Goal: Task Accomplishment & Management: Complete application form

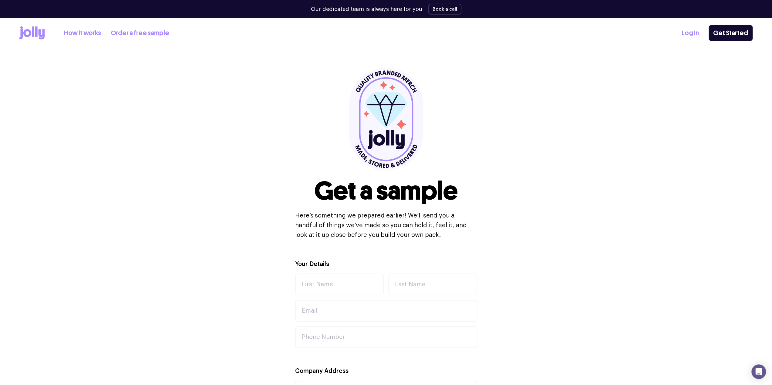
click at [91, 32] on link "How it works" at bounding box center [82, 33] width 37 height 10
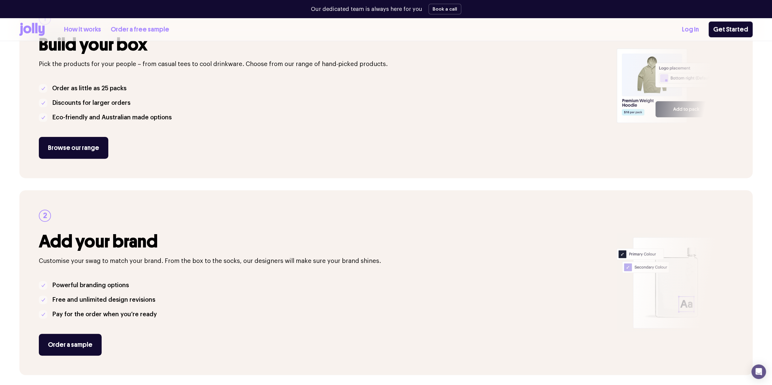
scroll to position [204, 0]
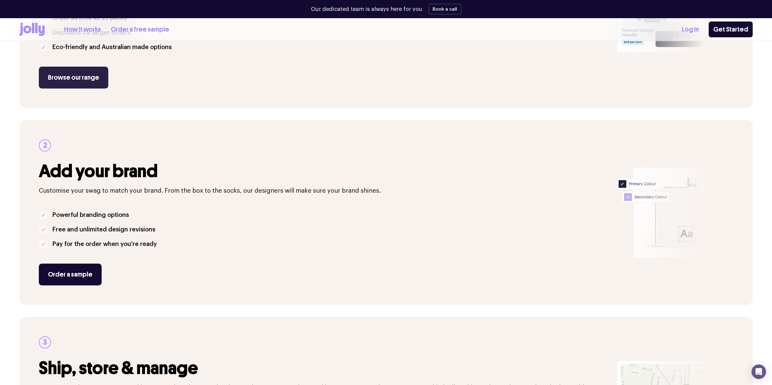
click at [87, 75] on link "Browse our range" at bounding box center [73, 78] width 69 height 22
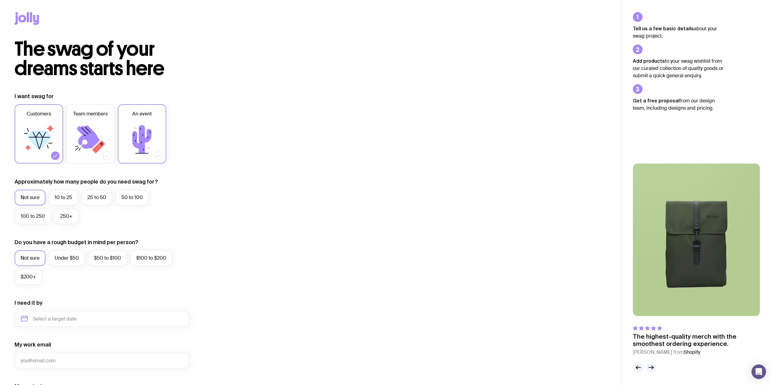
click at [152, 127] on icon at bounding box center [142, 139] width 36 height 36
click at [0, 0] on input "An event" at bounding box center [0, 0] width 0 height 0
click at [53, 156] on icon at bounding box center [55, 156] width 4 height 3
click at [0, 0] on input "Customers" at bounding box center [0, 0] width 0 height 0
click at [37, 218] on label "100 to 250" at bounding box center [33, 217] width 36 height 16
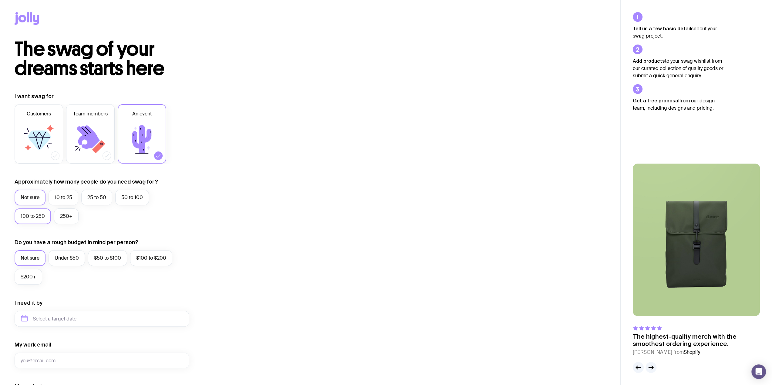
click at [0, 0] on input "100 to 250" at bounding box center [0, 0] width 0 height 0
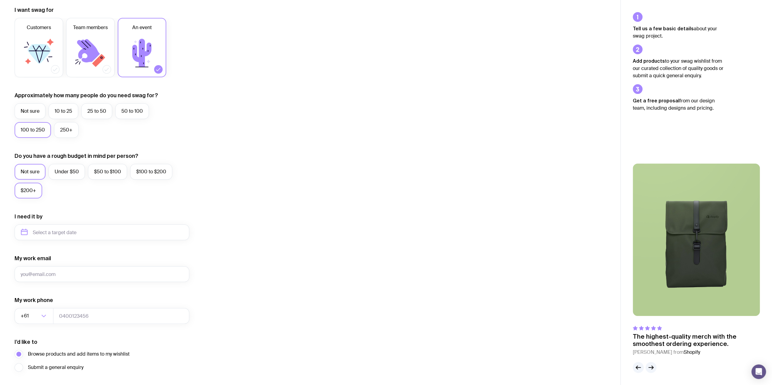
scroll to position [87, 0]
click at [54, 231] on input "text" at bounding box center [102, 232] width 175 height 16
click at [40, 301] on button "Sep" at bounding box center [29, 307] width 22 height 12
type input "September 2025"
click at [85, 233] on input "September 2025" at bounding box center [102, 232] width 175 height 16
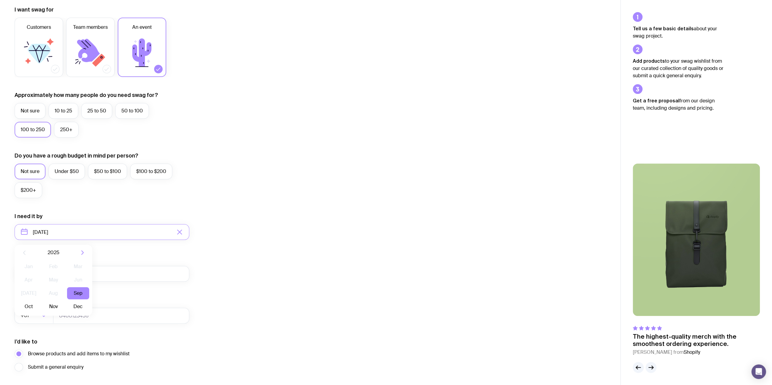
click at [124, 257] on div "My work email" at bounding box center [102, 268] width 175 height 27
click at [48, 280] on input "My work email" at bounding box center [102, 274] width 175 height 16
click at [75, 276] on input "My work email" at bounding box center [102, 274] width 175 height 16
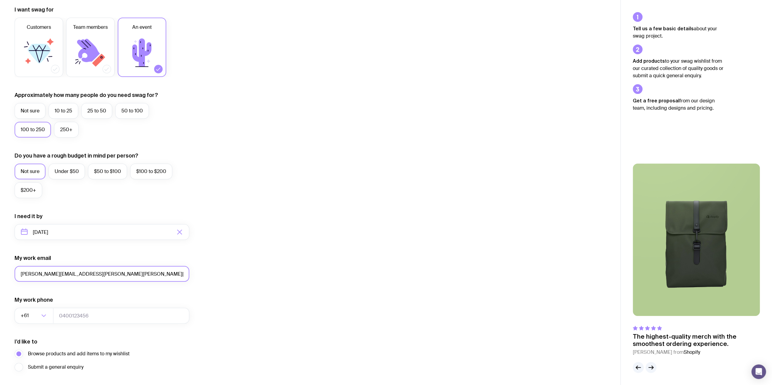
scroll to position [130, 0]
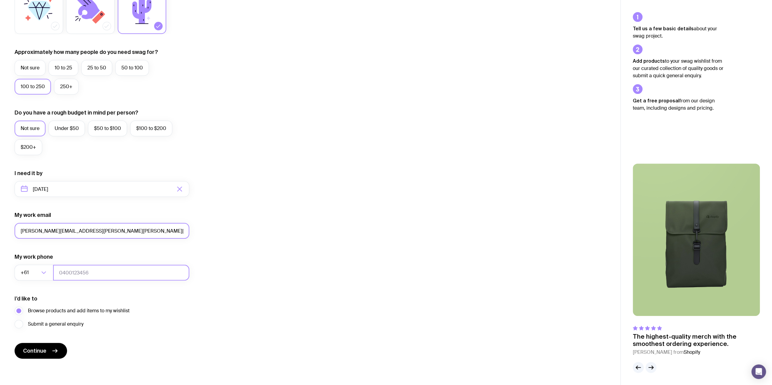
type input "JESSICA.BAIRD@IREN.COM"
click at [69, 273] on input "tel" at bounding box center [121, 273] width 136 height 16
type input "407888687"
click at [41, 347] on span "Continue" at bounding box center [34, 350] width 23 height 7
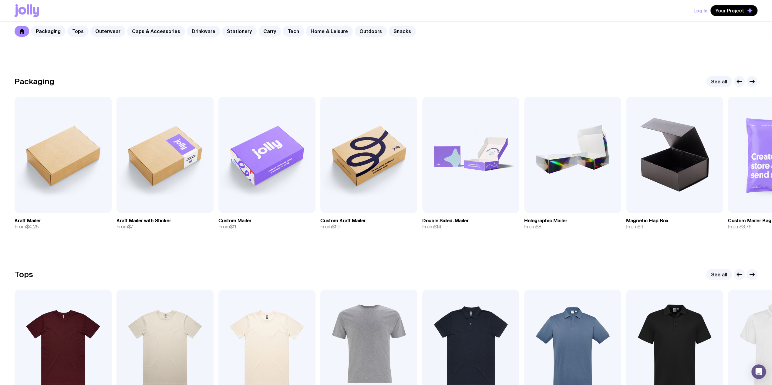
scroll to position [106, 0]
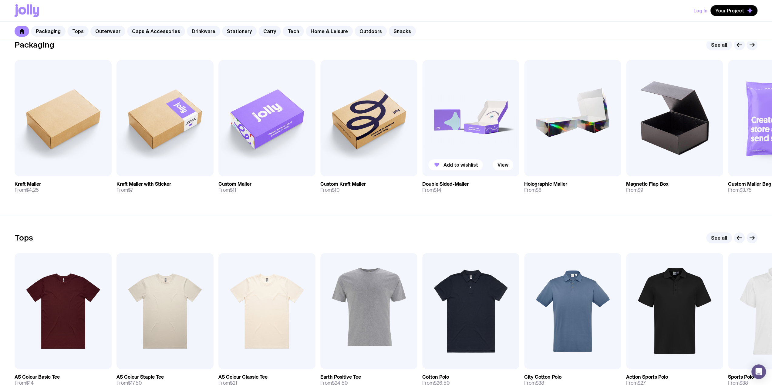
click at [461, 128] on img at bounding box center [470, 118] width 97 height 116
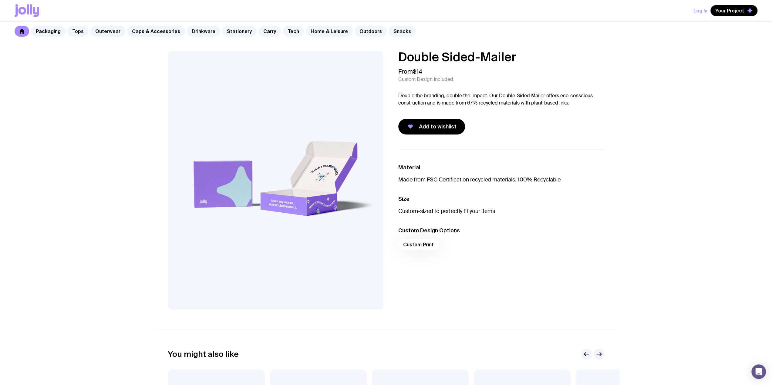
scroll to position [106, 0]
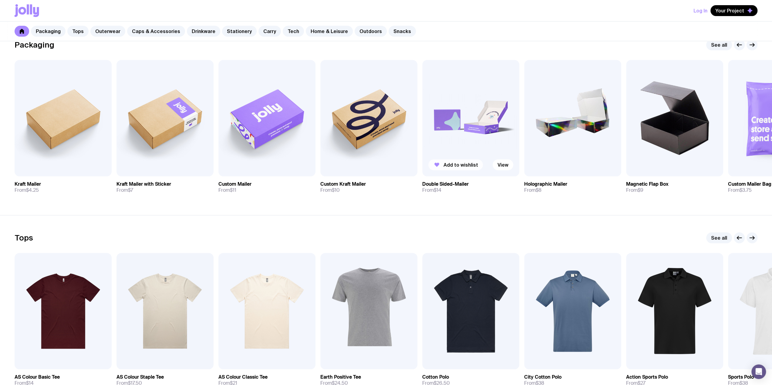
click at [461, 165] on span "Add to wishlist" at bounding box center [460, 165] width 35 height 6
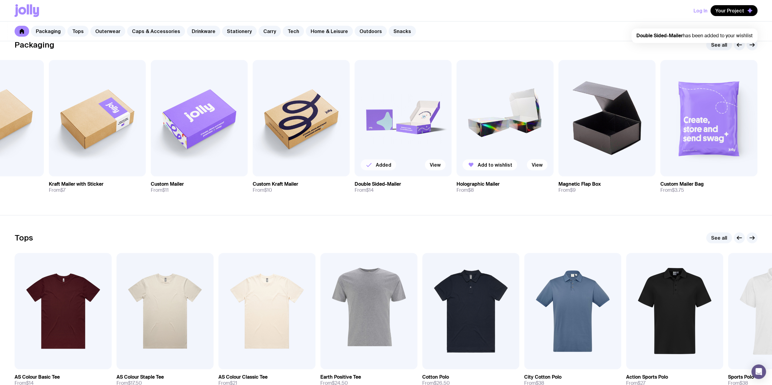
scroll to position [0, 0]
click at [72, 164] on span "Add to wishlist" at bounding box center [87, 165] width 35 height 6
click at [184, 164] on span "Add to wishlist" at bounding box center [189, 165] width 35 height 6
click at [287, 163] on span "Add to wishlist" at bounding box center [291, 165] width 35 height 6
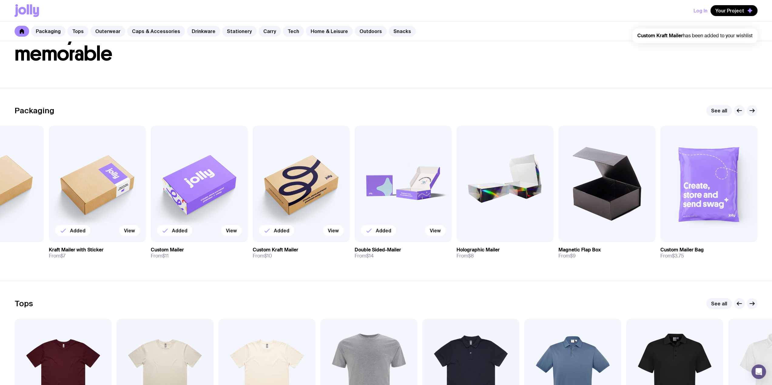
scroll to position [44, 0]
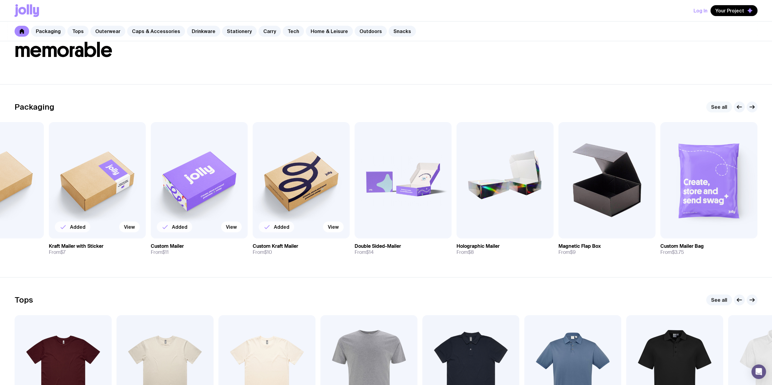
click at [715, 105] on link "See all" at bounding box center [719, 107] width 26 height 11
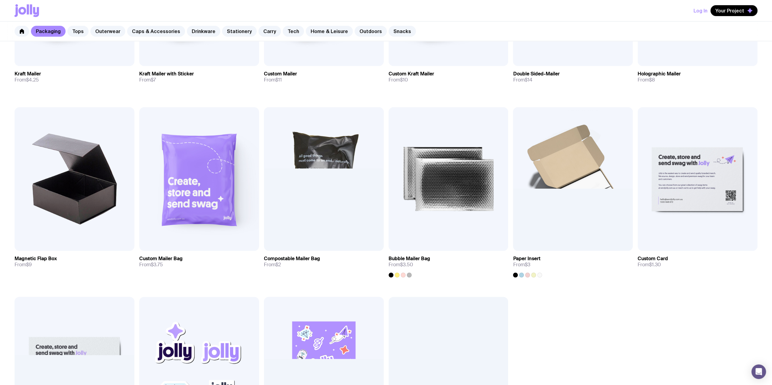
scroll to position [236, 0]
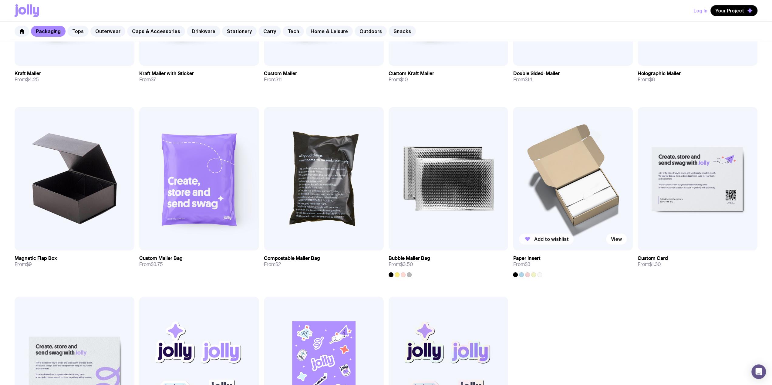
click at [548, 240] on span "Add to wishlist" at bounding box center [551, 239] width 35 height 6
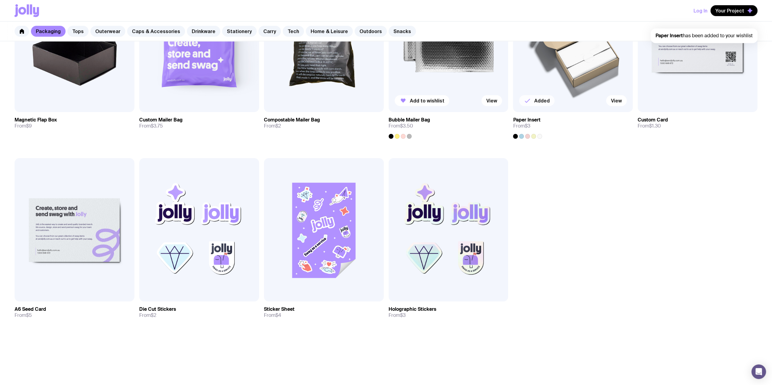
scroll to position [375, 0]
click at [62, 288] on span "Add to wishlist" at bounding box center [53, 290] width 35 height 6
click at [175, 290] on span "Add to wishlist" at bounding box center [177, 290] width 35 height 6
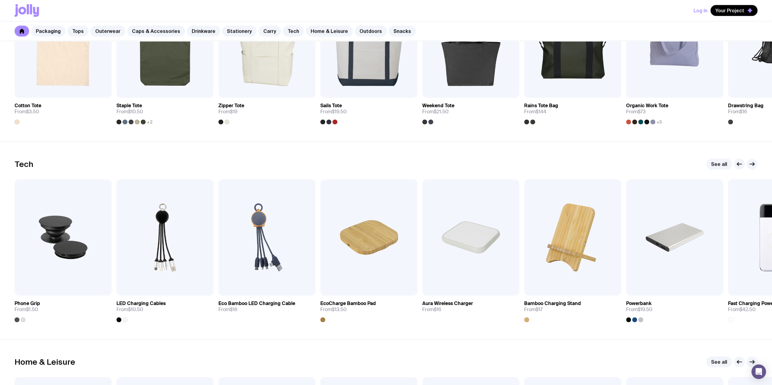
scroll to position [1471, 0]
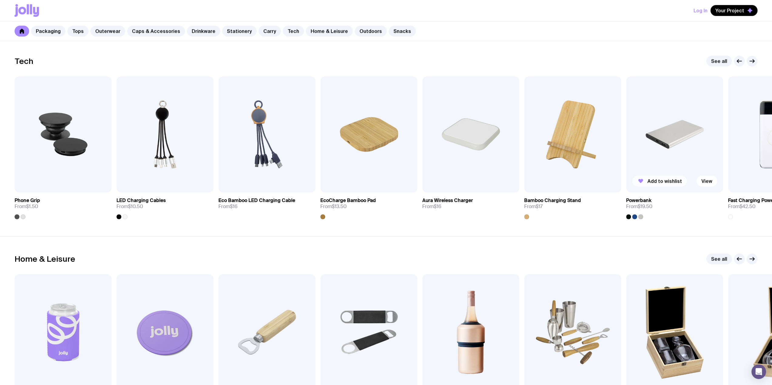
click at [660, 179] on span "Add to wishlist" at bounding box center [664, 181] width 35 height 6
click at [719, 60] on link "See all" at bounding box center [719, 61] width 26 height 11
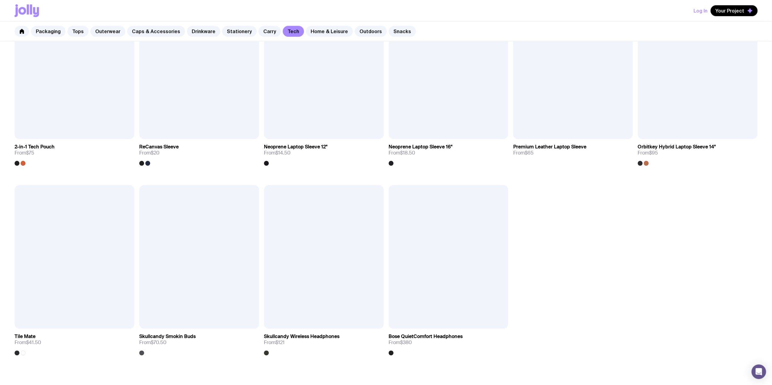
scroll to position [804, 0]
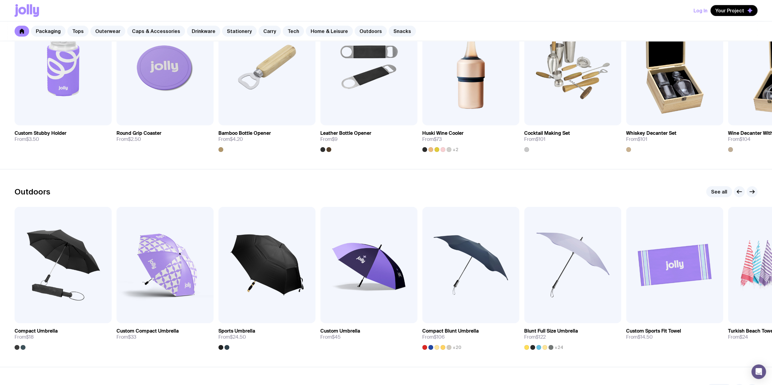
scroll to position [1734, 0]
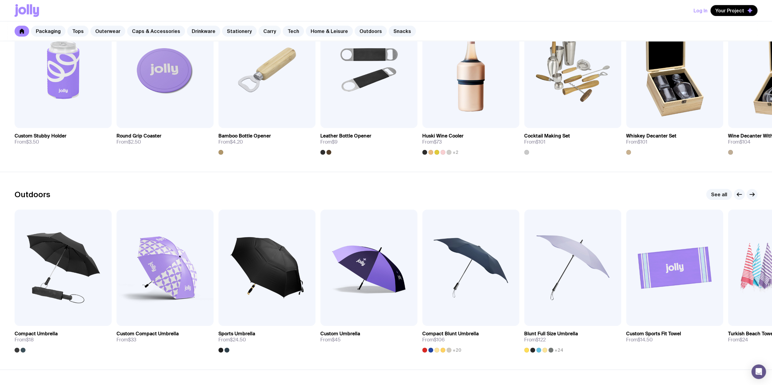
click at [258, 31] on link "Carry" at bounding box center [269, 31] width 22 height 11
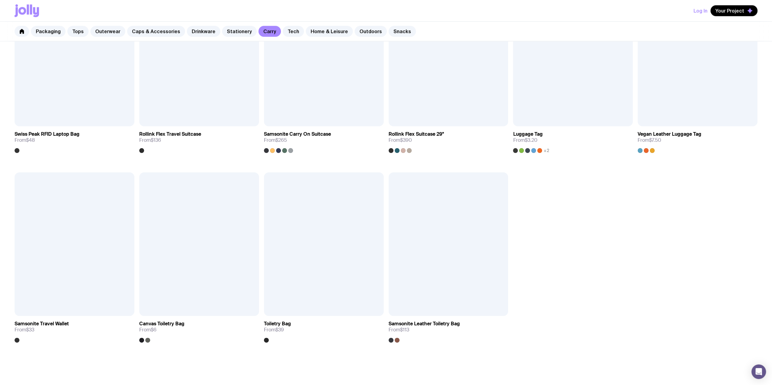
scroll to position [934, 0]
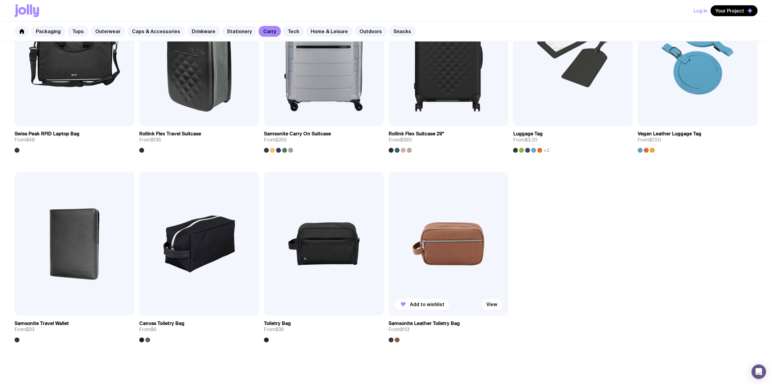
click at [434, 248] on img at bounding box center [448, 244] width 120 height 144
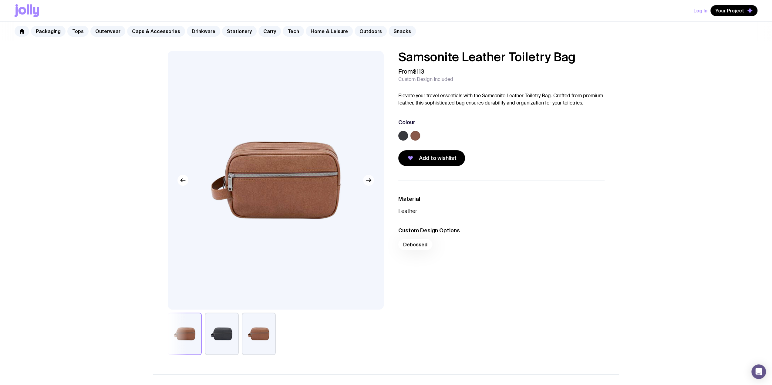
click at [368, 182] on icon "button" at bounding box center [368, 180] width 7 height 7
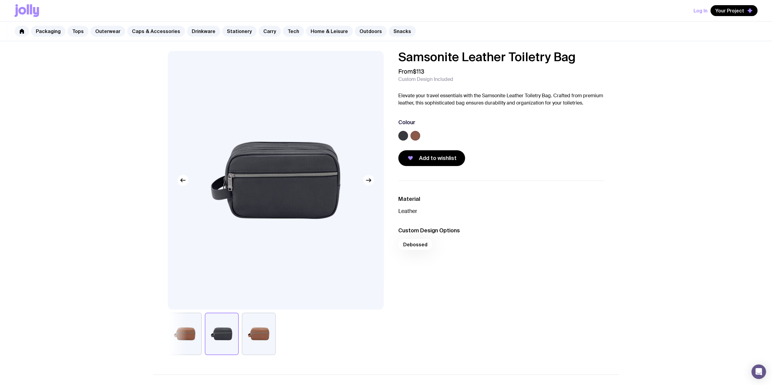
click at [368, 182] on icon "button" at bounding box center [368, 180] width 7 height 7
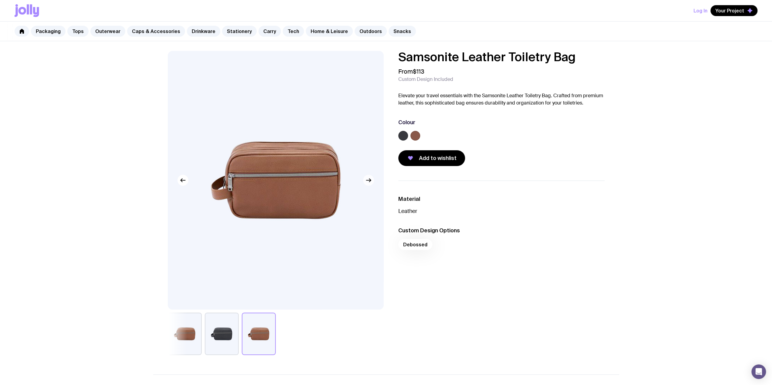
click at [368, 182] on icon "button" at bounding box center [368, 180] width 7 height 7
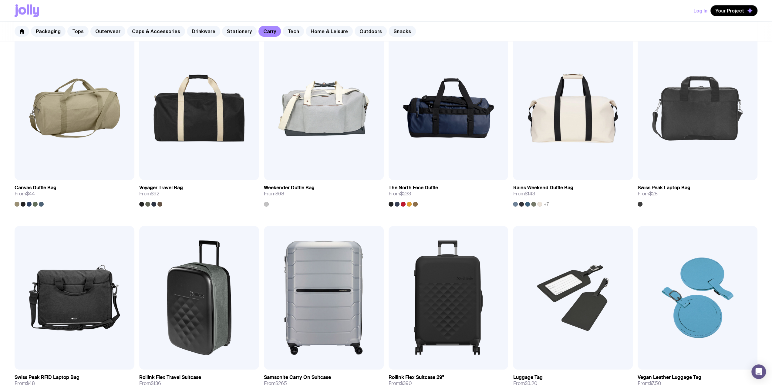
scroll to position [994, 0]
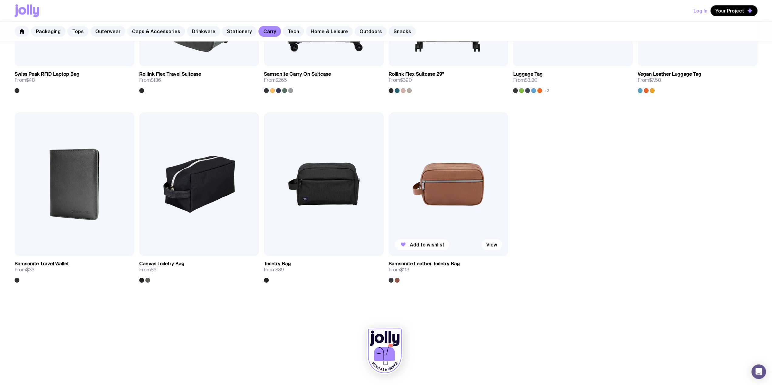
click at [415, 244] on span "Add to wishlist" at bounding box center [427, 245] width 35 height 6
click at [732, 10] on span "Your Project" at bounding box center [729, 11] width 29 height 6
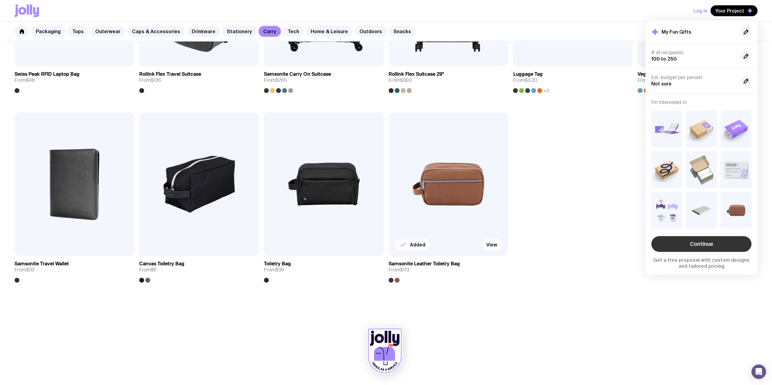
click at [674, 243] on link "Continue" at bounding box center [701, 244] width 100 height 16
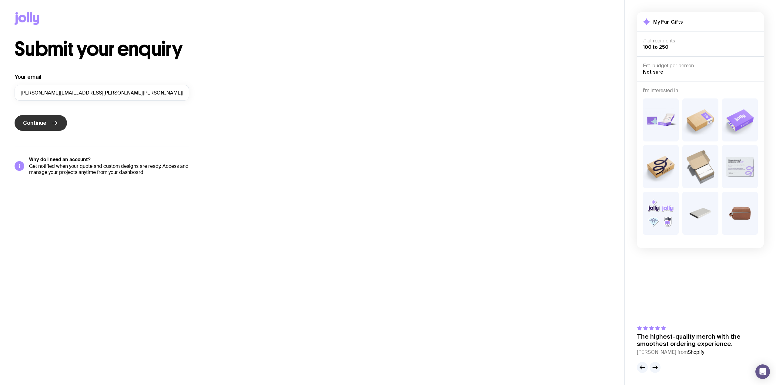
click at [38, 118] on button "Continue" at bounding box center [41, 123] width 52 height 16
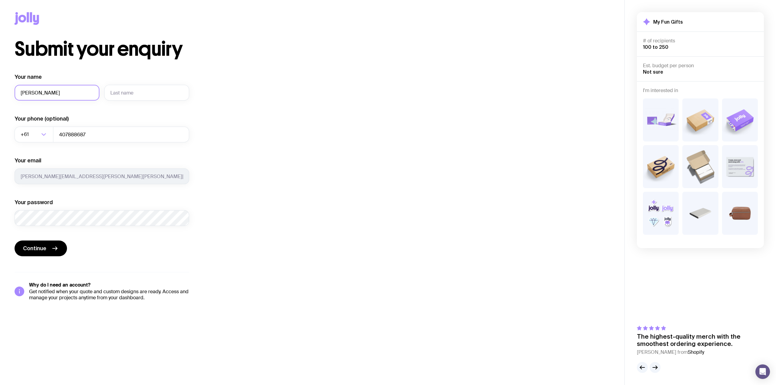
type input "Jessica"
type input "Baird"
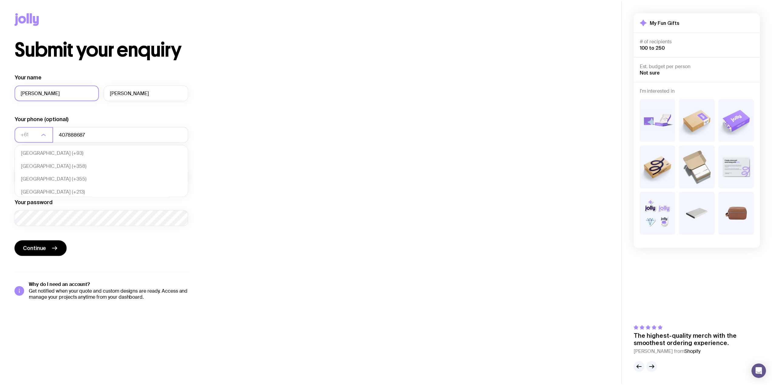
scroll to position [131, 0]
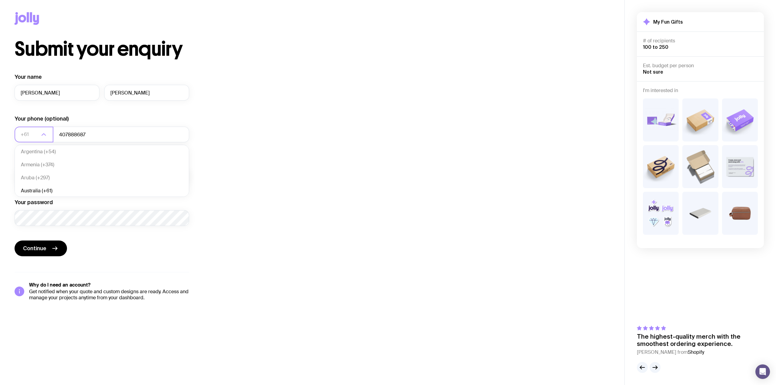
click at [217, 132] on div "Submit your enquiry Your name Jessica Baird Your phone (optional) +61 Loading..…" at bounding box center [312, 170] width 595 height 262
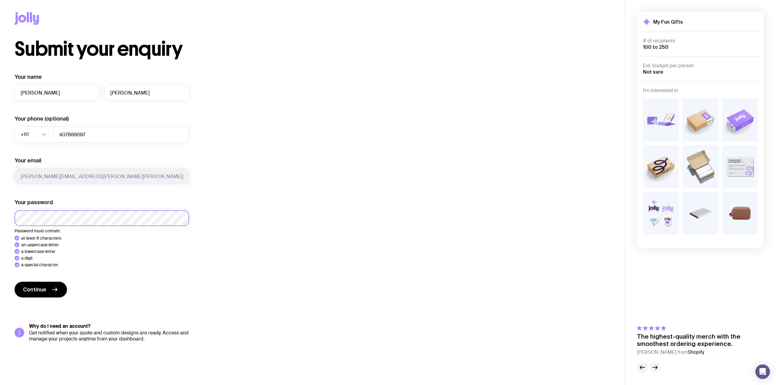
click at [15, 282] on button "Continue" at bounding box center [41, 290] width 52 height 16
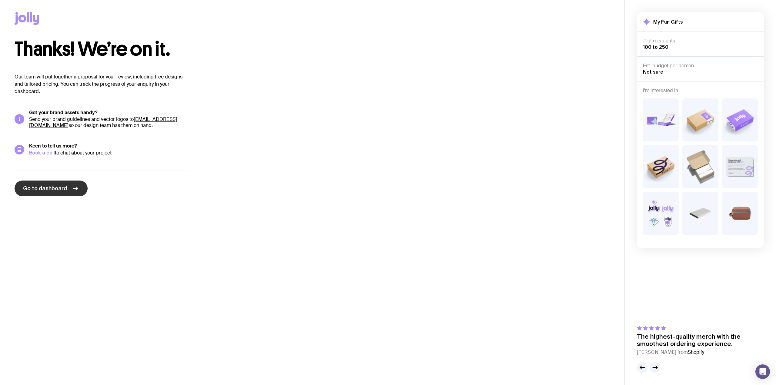
click at [42, 185] on span "Go to dashboard" at bounding box center [45, 188] width 44 height 7
